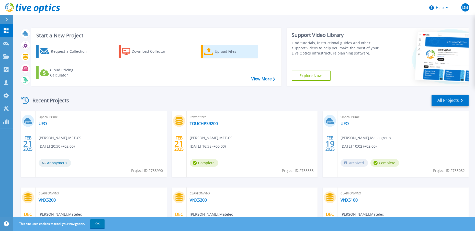
click at [224, 50] on div "Upload Files" at bounding box center [235, 51] width 41 height 10
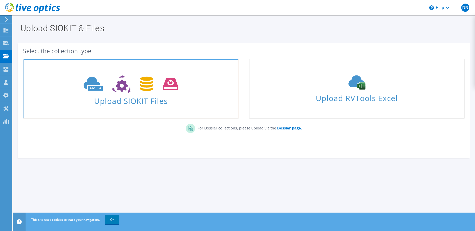
click at [149, 103] on span "Upload SIOKIT Files" at bounding box center [131, 99] width 215 height 11
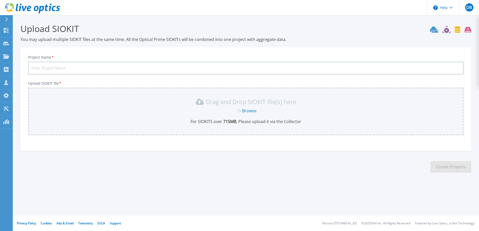
click at [60, 70] on input "Project Name *" at bounding box center [246, 68] width 436 height 13
type input "AUB Epic"
click at [250, 112] on link "Browse" at bounding box center [249, 111] width 14 height 6
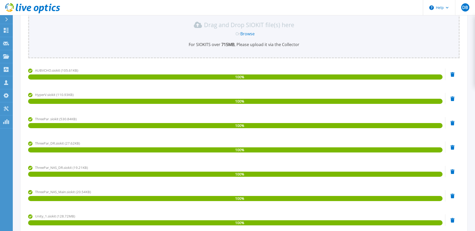
scroll to position [143, 0]
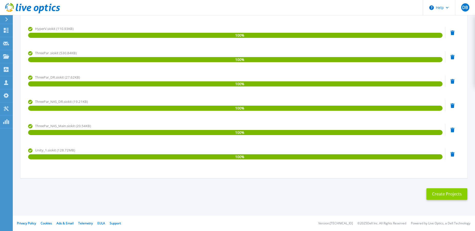
click at [446, 193] on button "Create Projects" at bounding box center [447, 194] width 41 height 12
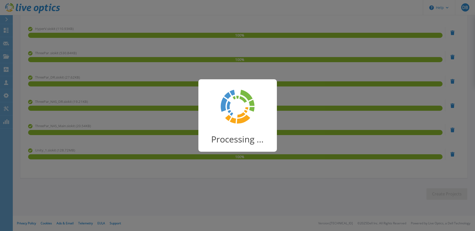
scroll to position [12, 0]
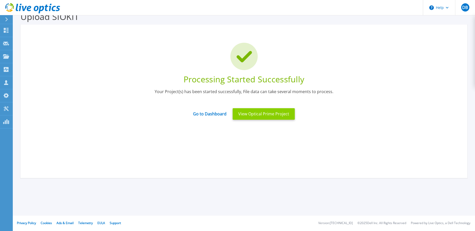
click at [254, 115] on button "View Optical Prime Project" at bounding box center [264, 114] width 62 height 12
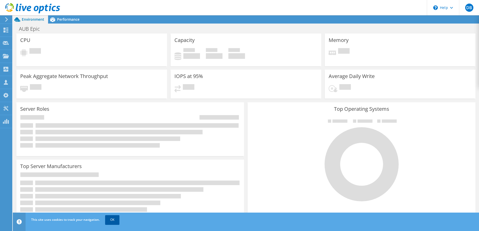
click at [111, 219] on link "OK" at bounding box center [112, 219] width 14 height 9
